Goal: Find contact information: Find contact information

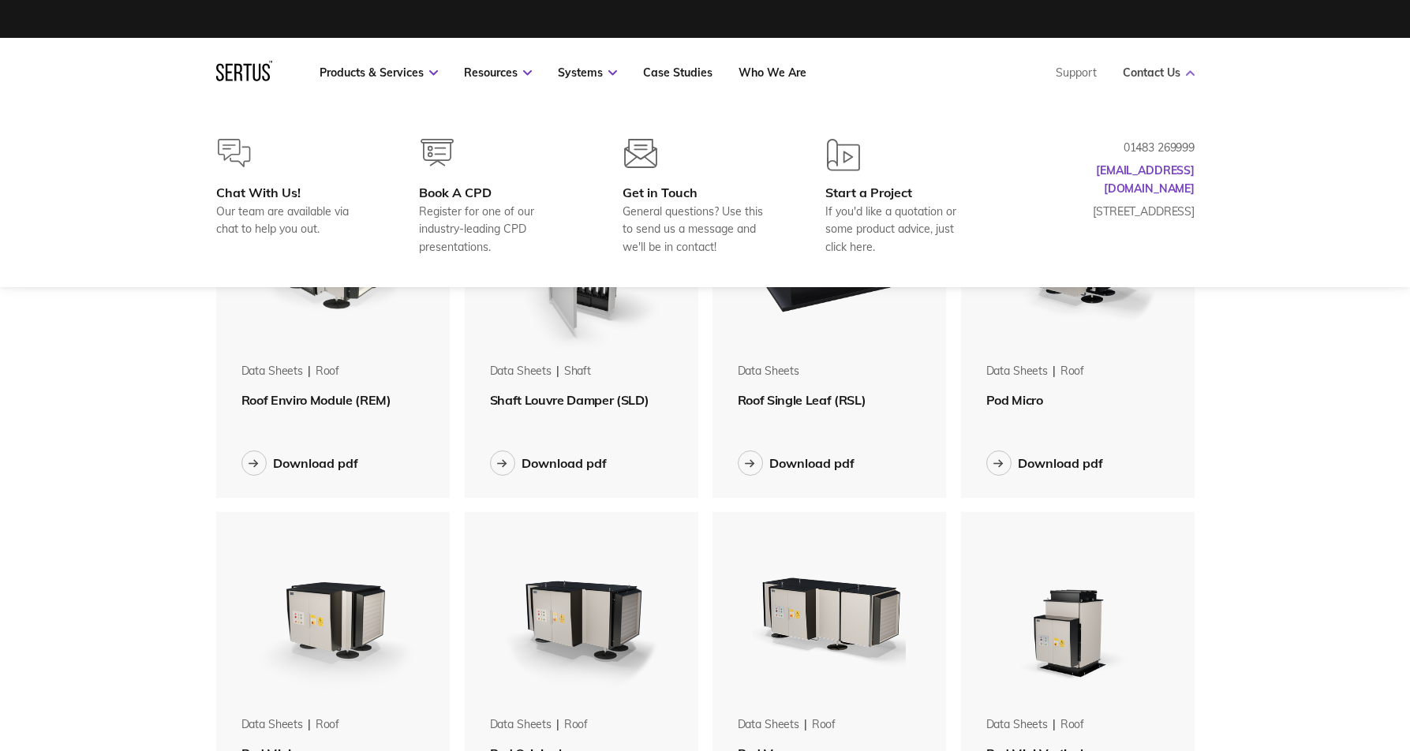
click at [1160, 74] on link "Contact Us" at bounding box center [1159, 72] width 72 height 14
click at [656, 200] on div "Get in Touch" at bounding box center [699, 193] width 152 height 16
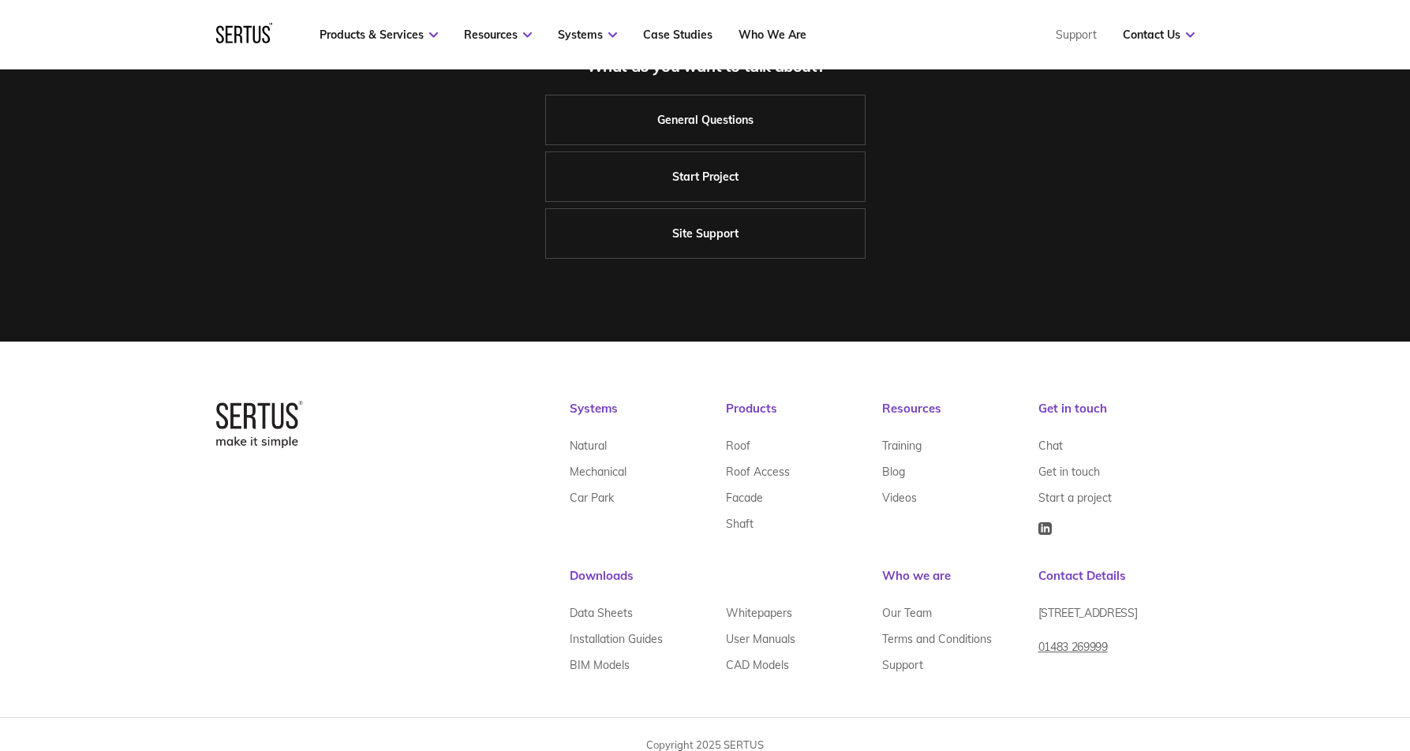
scroll to position [374, 0]
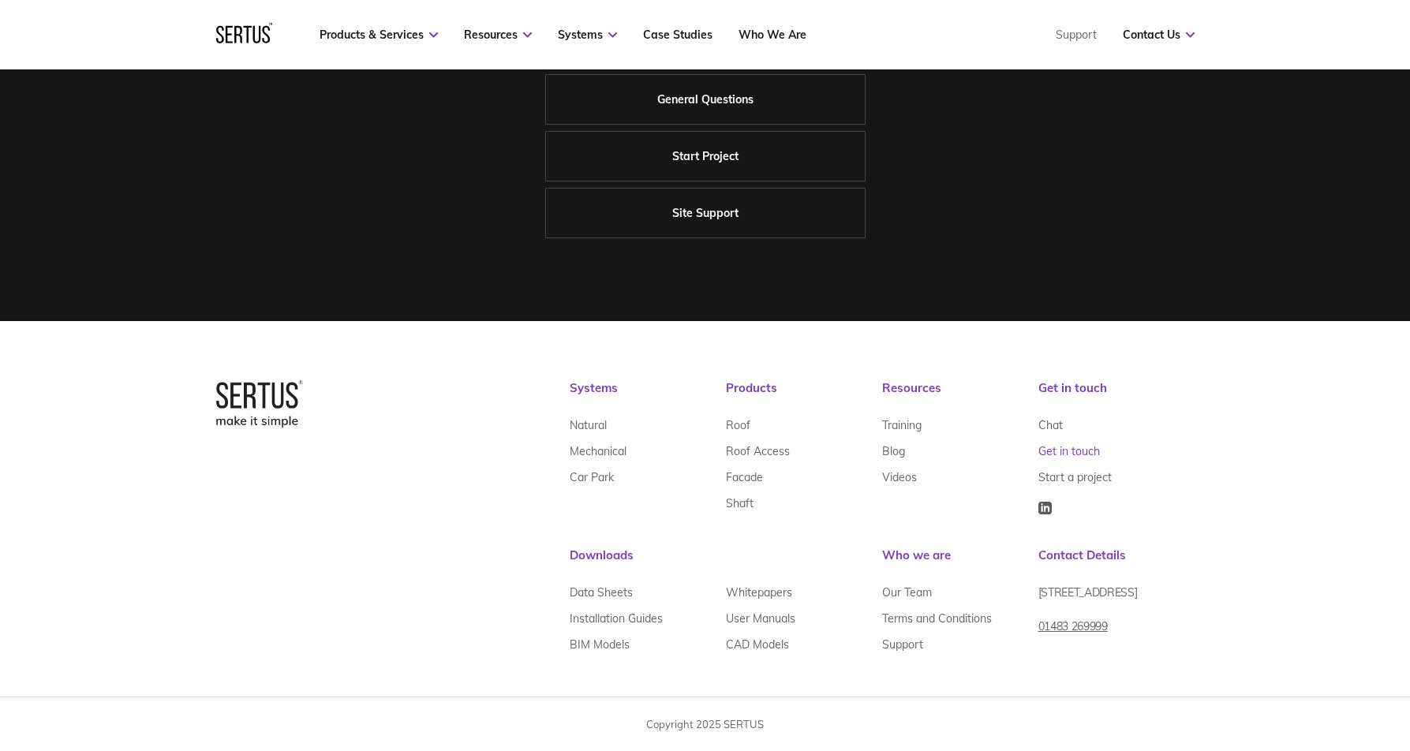
click at [1056, 455] on link "Get in touch" at bounding box center [1069, 451] width 62 height 26
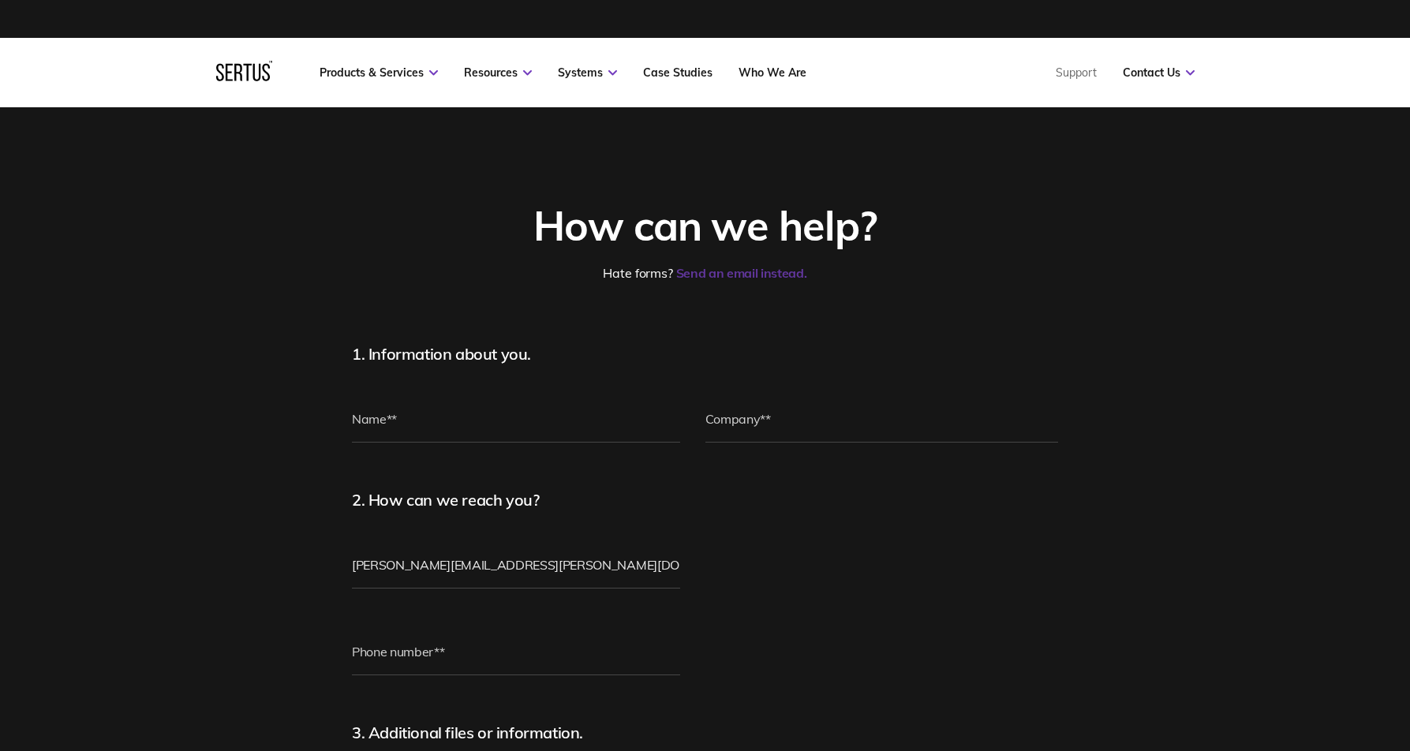
click at [727, 277] on link "Send an email instead." at bounding box center [741, 273] width 131 height 16
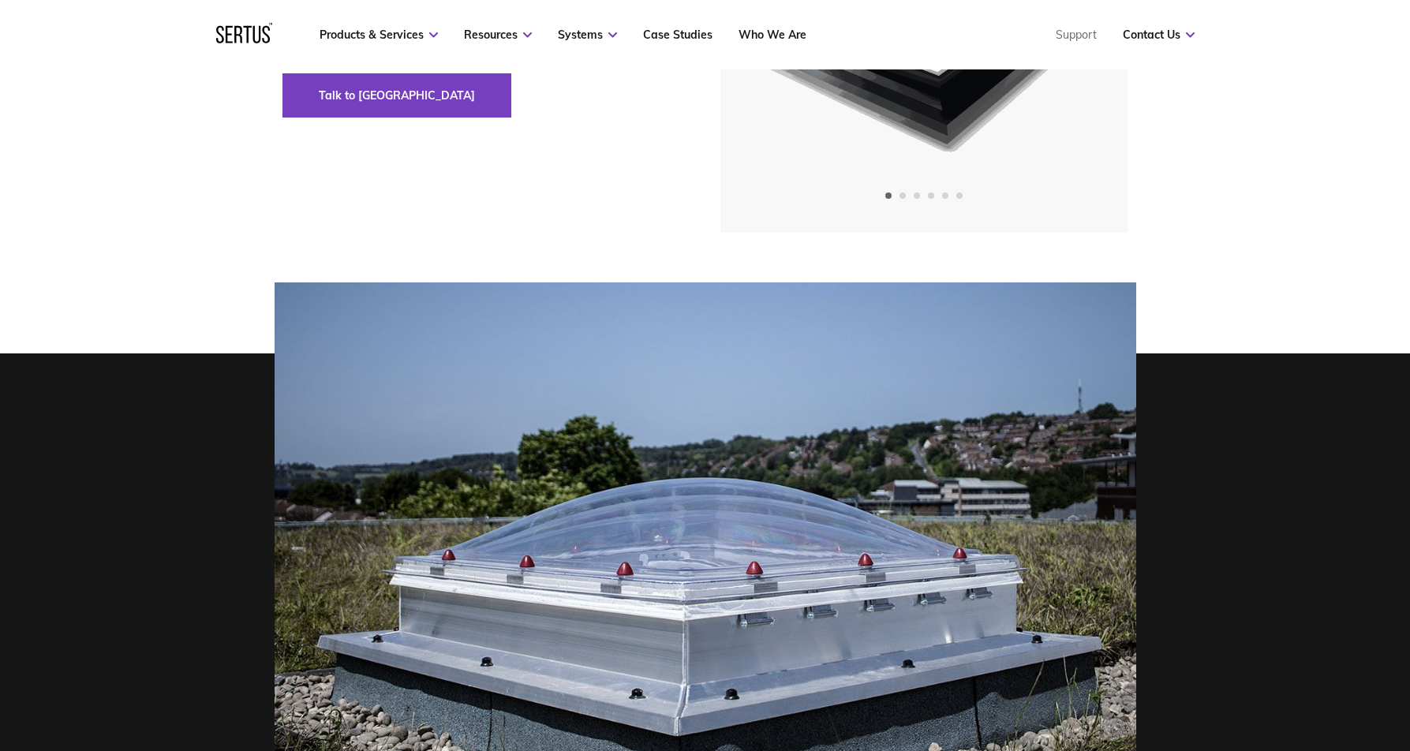
scroll to position [79, 0]
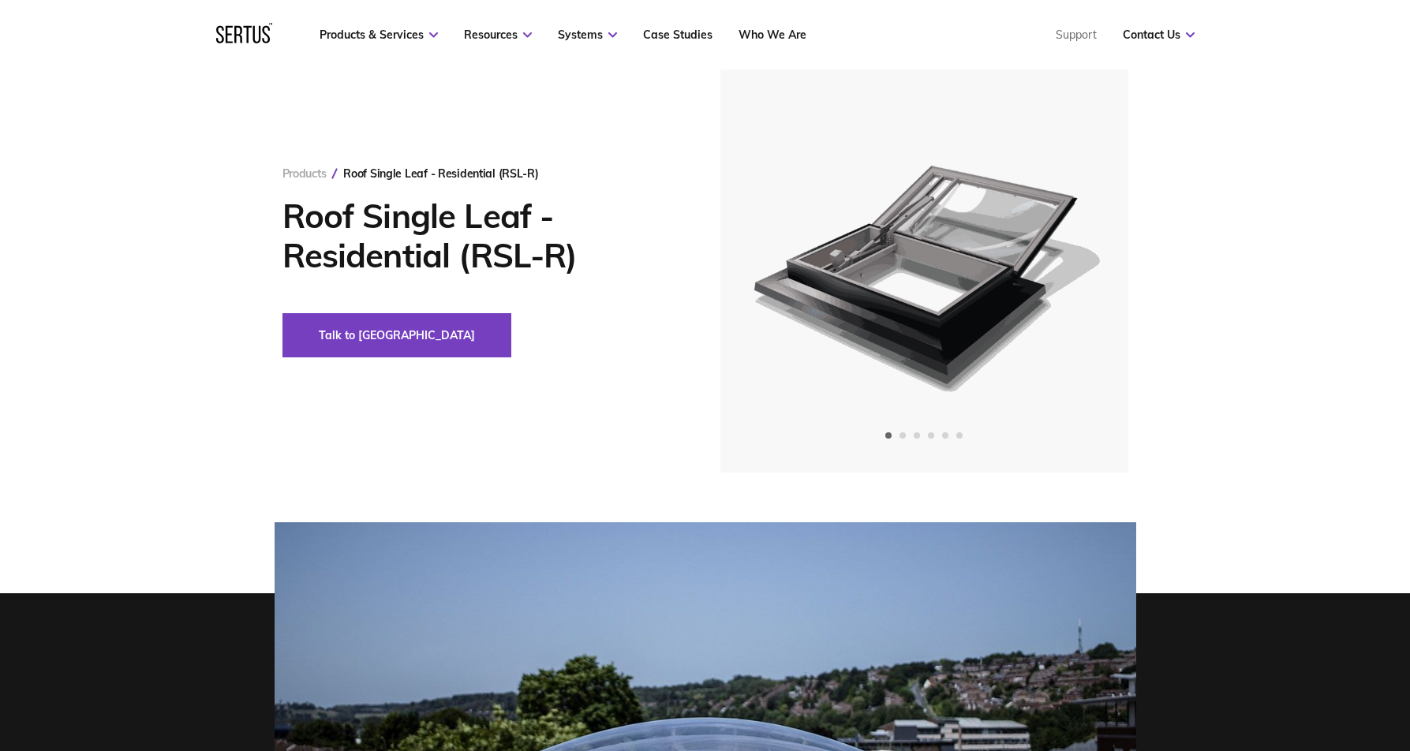
click at [306, 167] on link "Products" at bounding box center [305, 174] width 44 height 14
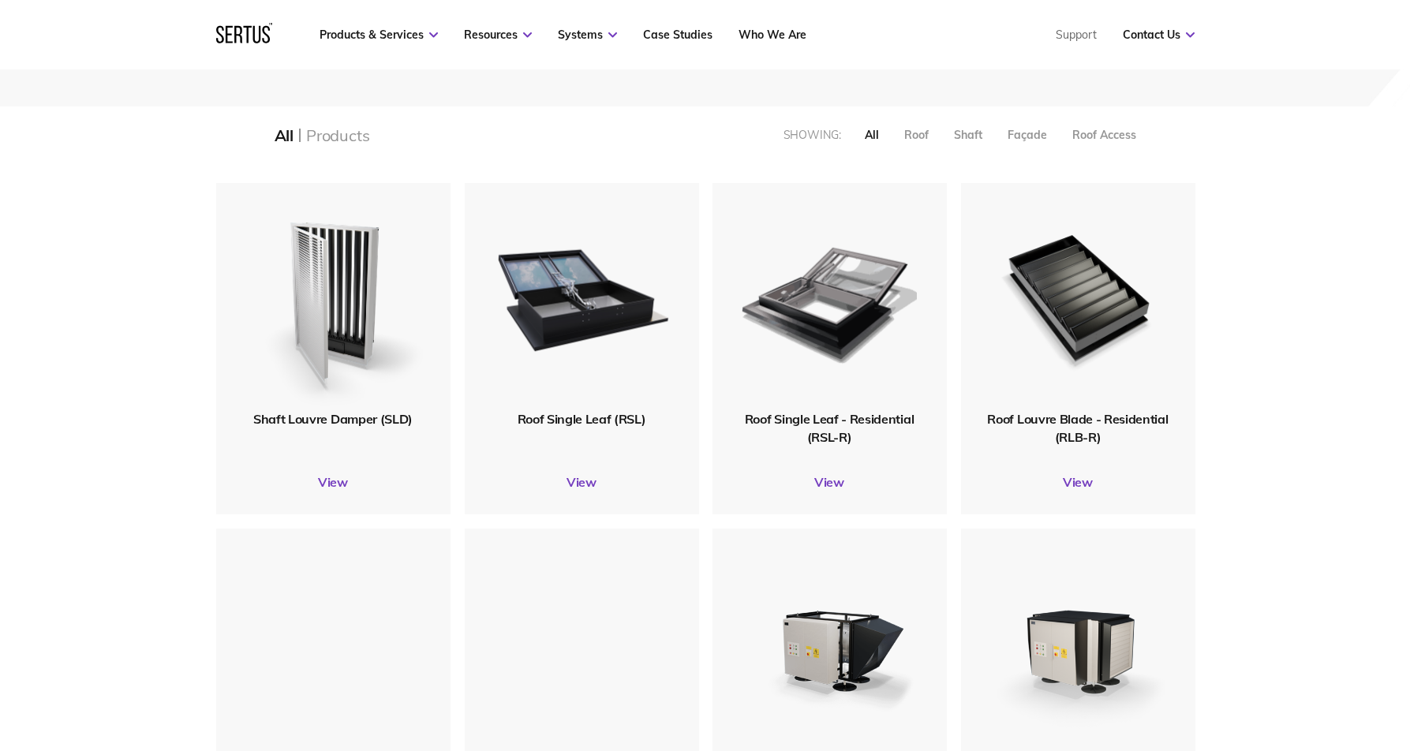
scroll to position [316, 0]
